Goal: Task Accomplishment & Management: Use online tool/utility

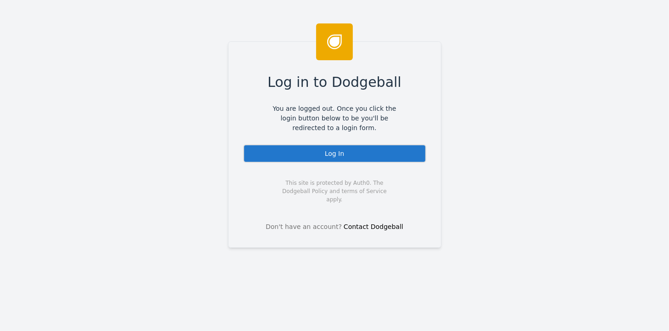
click at [309, 152] on div "Log In" at bounding box center [334, 153] width 183 height 18
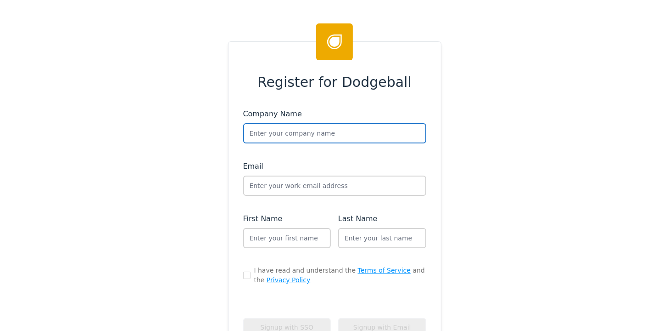
click at [389, 133] on input "text" at bounding box center [334, 133] width 183 height 20
type input "[PERSON_NAME]"
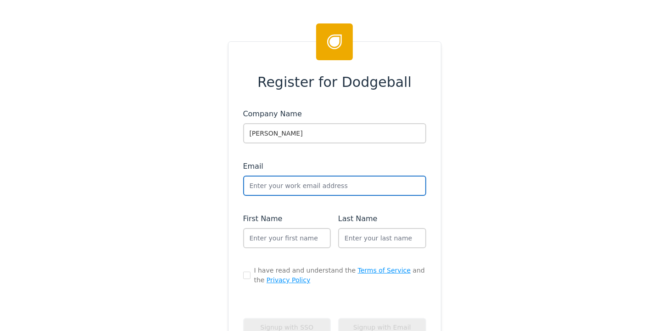
click at [275, 185] on input "text" at bounding box center [334, 185] width 183 height 20
type input "a"
type input "s"
type input "andrew+sikich@dodgeballhq.com"
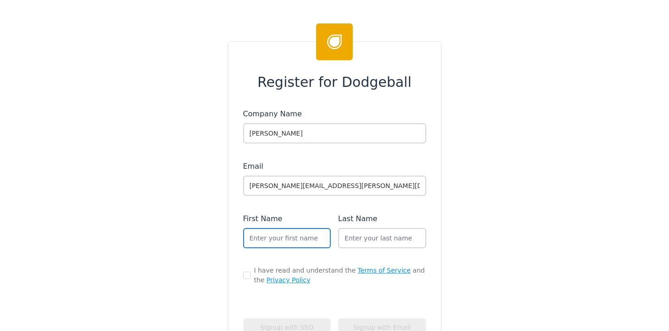
click at [266, 237] on input "text" at bounding box center [287, 238] width 88 height 20
type input "Dodgeball"
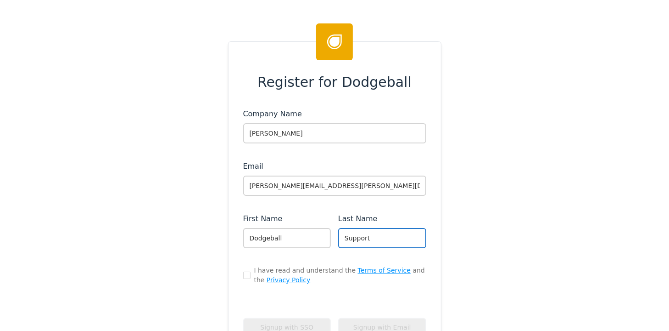
type input "Support"
click at [243, 273] on input "checkbox" at bounding box center [246, 274] width 7 height 7
checkbox input "true"
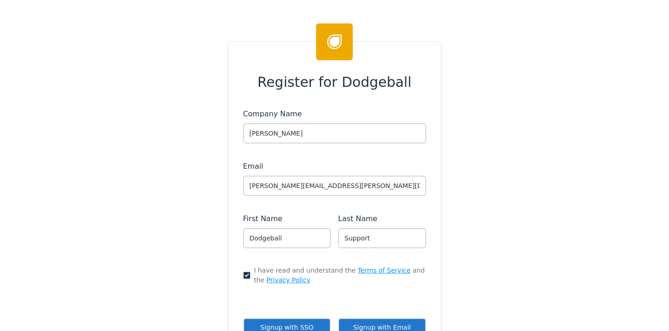
click at [380, 320] on button "Signup with Email" at bounding box center [382, 327] width 88 height 19
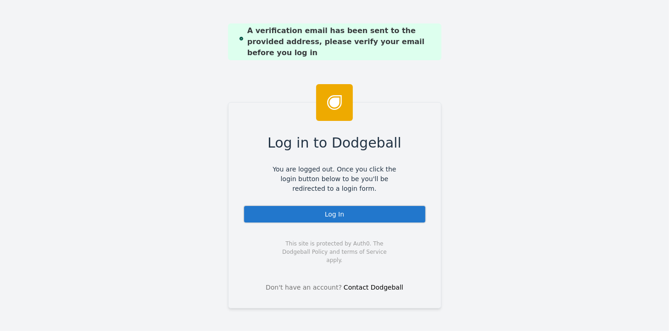
click at [327, 210] on div "Log In" at bounding box center [334, 214] width 183 height 18
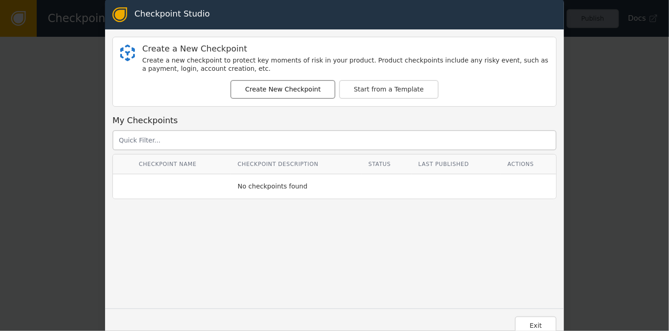
click at [289, 87] on button "Create New Checkpoint" at bounding box center [282, 89] width 105 height 19
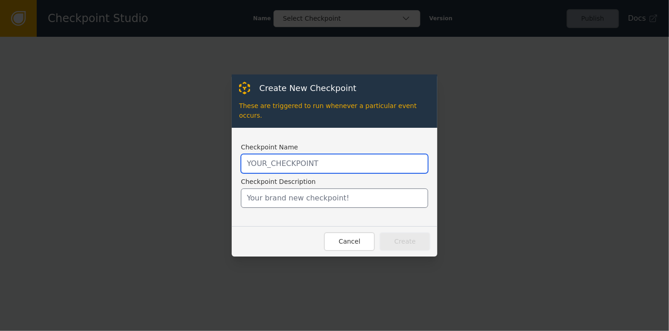
click at [265, 161] on input "text" at bounding box center [334, 163] width 187 height 19
type input "LOGIN"
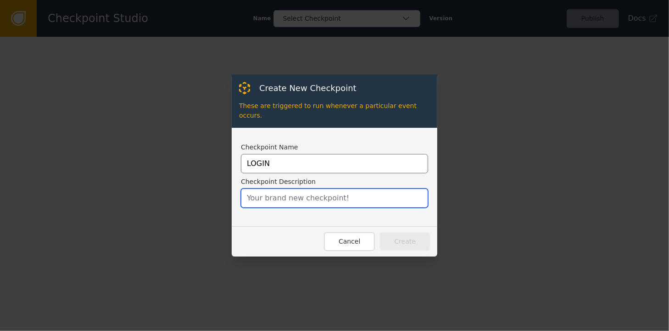
click at [278, 193] on input "text" at bounding box center [334, 197] width 187 height 19
type input "Simple login to test Bondfire"
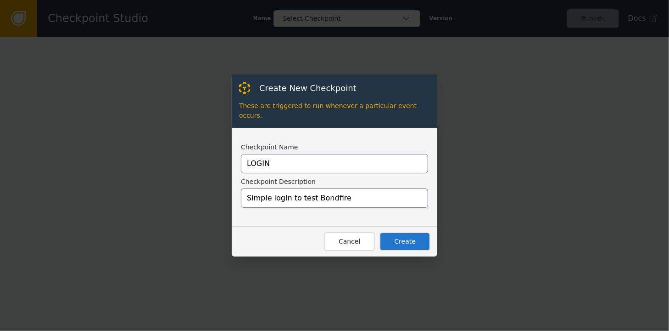
click at [417, 232] on button "Create" at bounding box center [405, 241] width 51 height 19
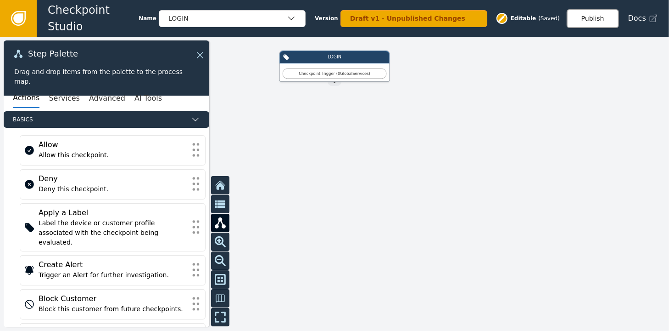
click at [593, 17] on button "Publish" at bounding box center [593, 18] width 52 height 19
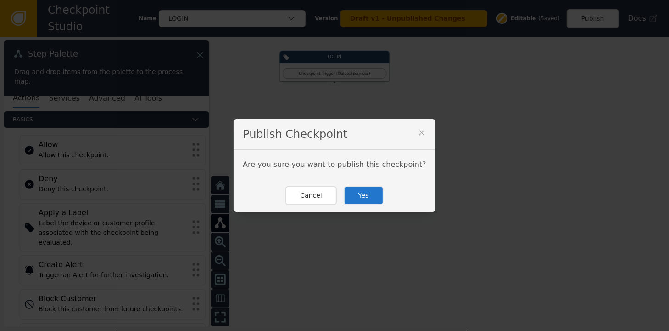
click at [359, 194] on button "Yes" at bounding box center [364, 195] width 40 height 19
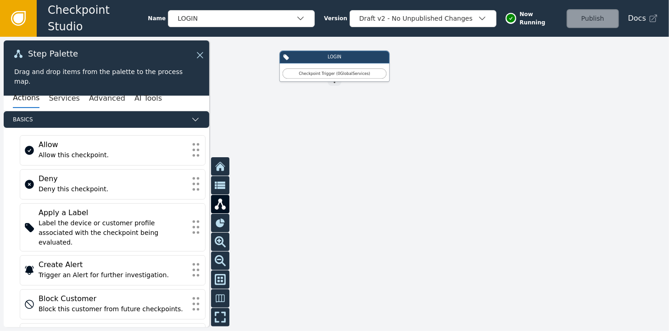
click at [15, 17] on icon at bounding box center [18, 18] width 10 height 10
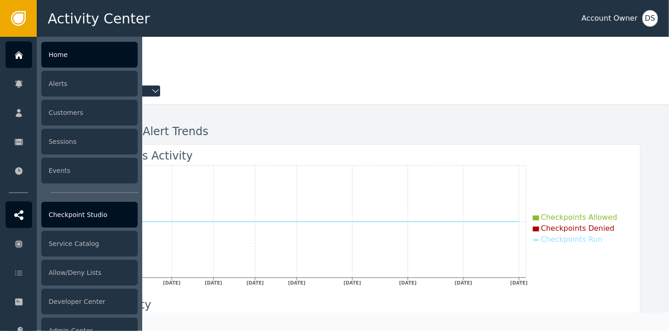
click at [75, 216] on div "Checkpoint Studio" at bounding box center [89, 215] width 96 height 26
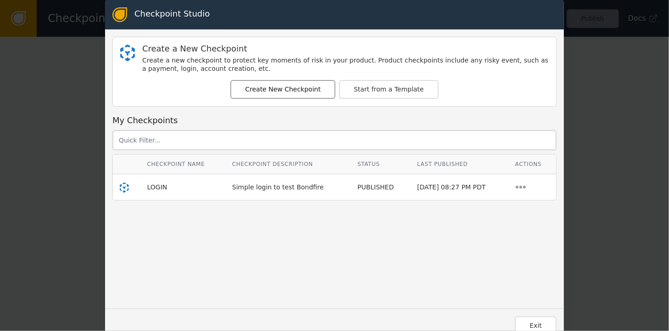
click at [279, 90] on button "Create New Checkpoint" at bounding box center [282, 89] width 105 height 19
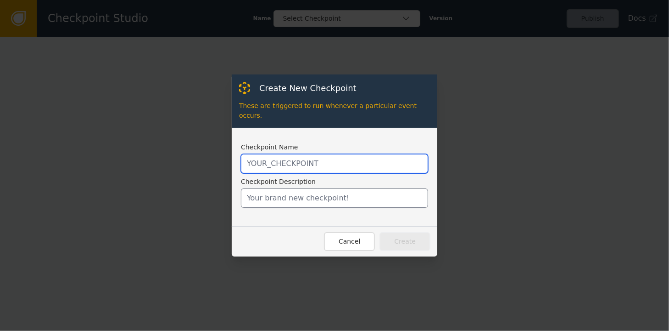
click at [285, 155] on input "text" at bounding box center [334, 163] width 187 height 19
type input "PAYMENT"
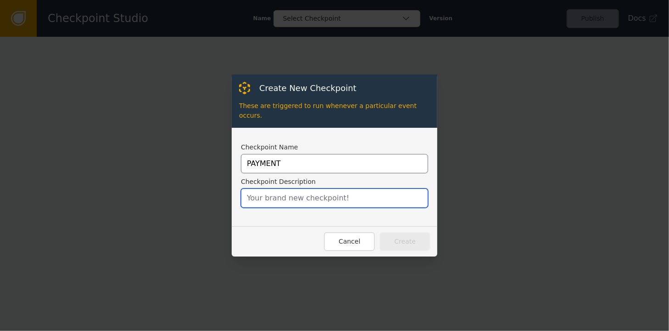
click at [276, 194] on input "text" at bounding box center [334, 197] width 187 height 19
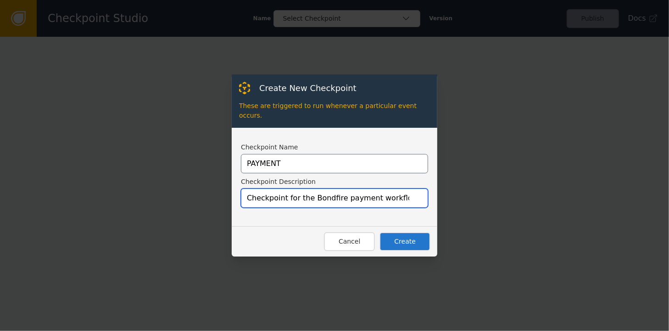
type input "Checkpoint for the Bondfire payment workflow"
click at [408, 236] on button "Create" at bounding box center [405, 241] width 51 height 19
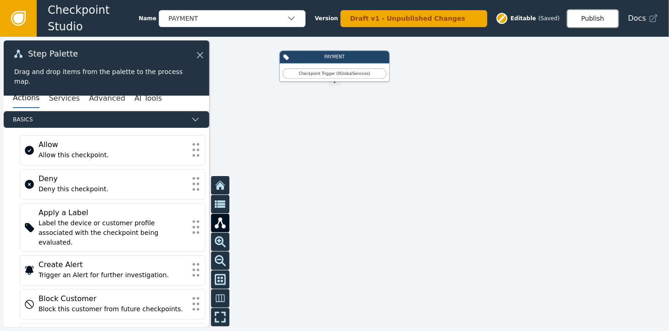
click at [595, 11] on button "Publish" at bounding box center [593, 18] width 52 height 19
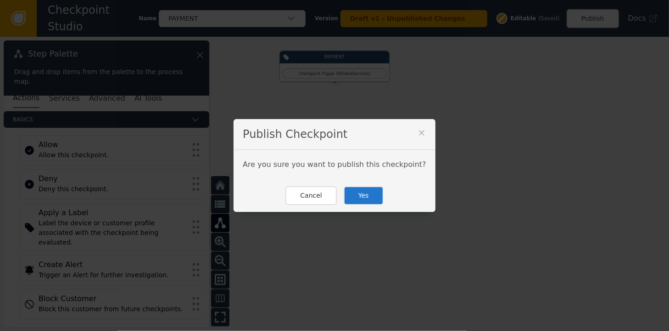
click at [355, 192] on button "Yes" at bounding box center [364, 195] width 40 height 19
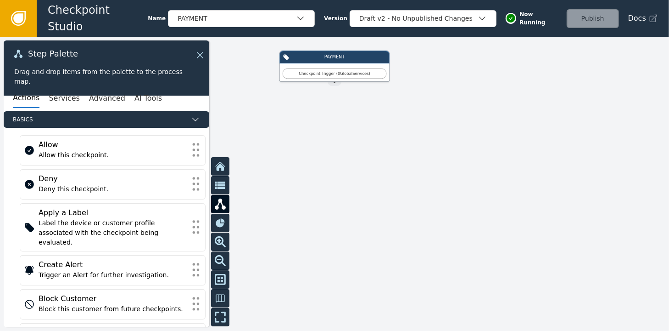
click at [23, 19] on icon at bounding box center [18, 18] width 15 height 15
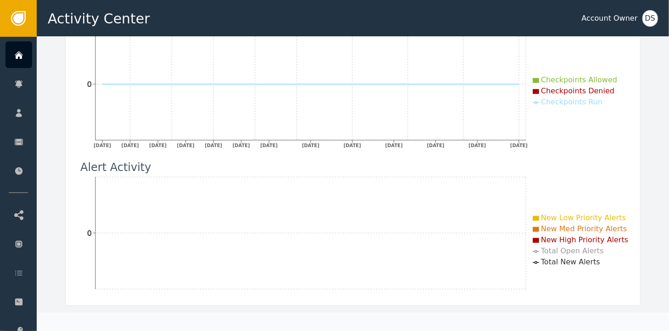
scroll to position [138, 0]
